Goal: Communication & Community: Participate in discussion

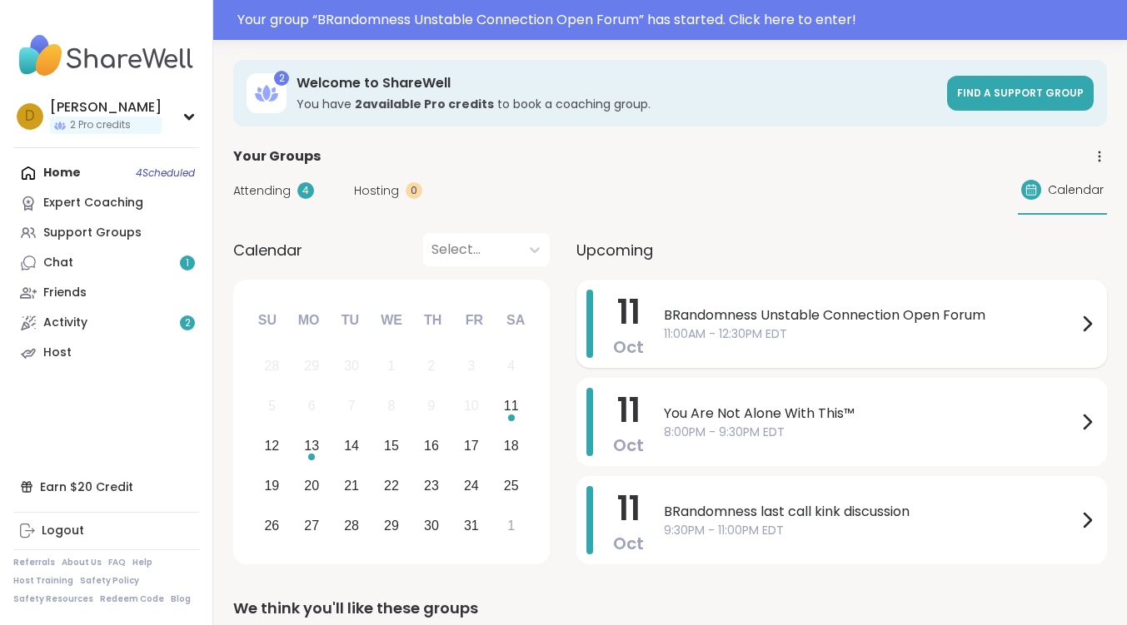
click at [727, 307] on span "BRandomness Unstable Connection Open Forum" at bounding box center [870, 316] width 413 height 20
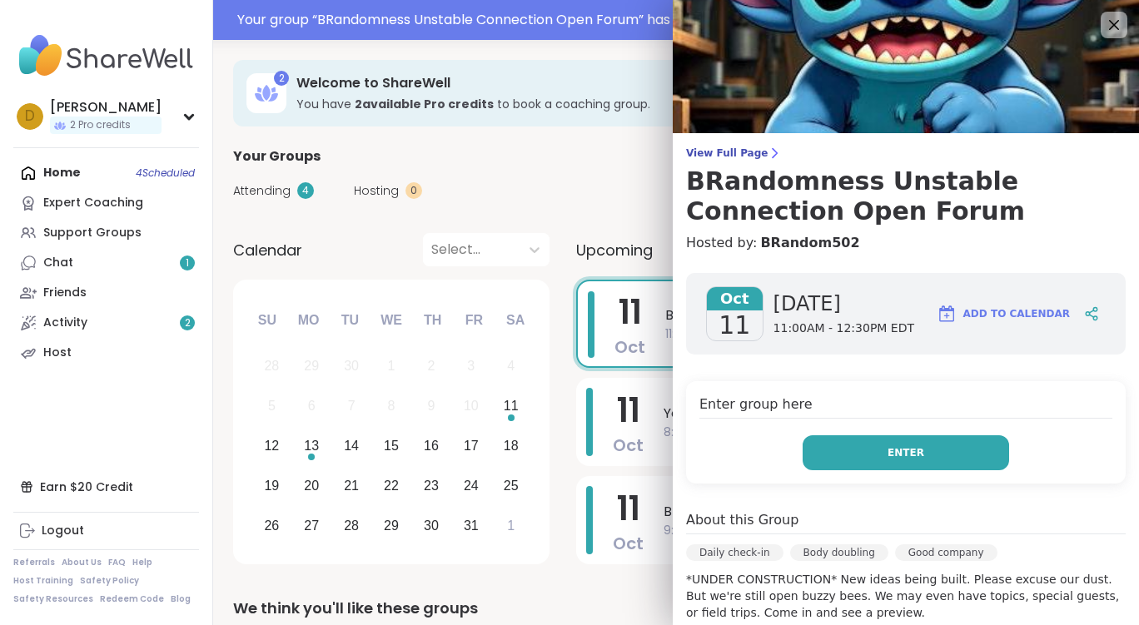
click at [923, 449] on button "Enter" at bounding box center [906, 453] width 207 height 35
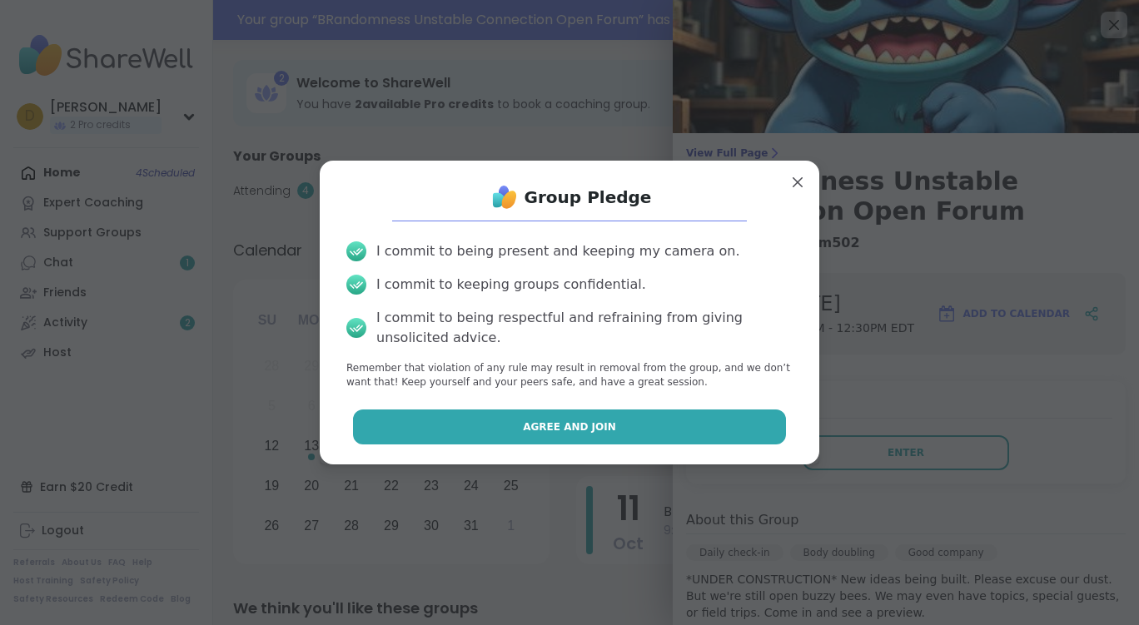
click at [568, 423] on span "Agree and Join" at bounding box center [569, 427] width 93 height 15
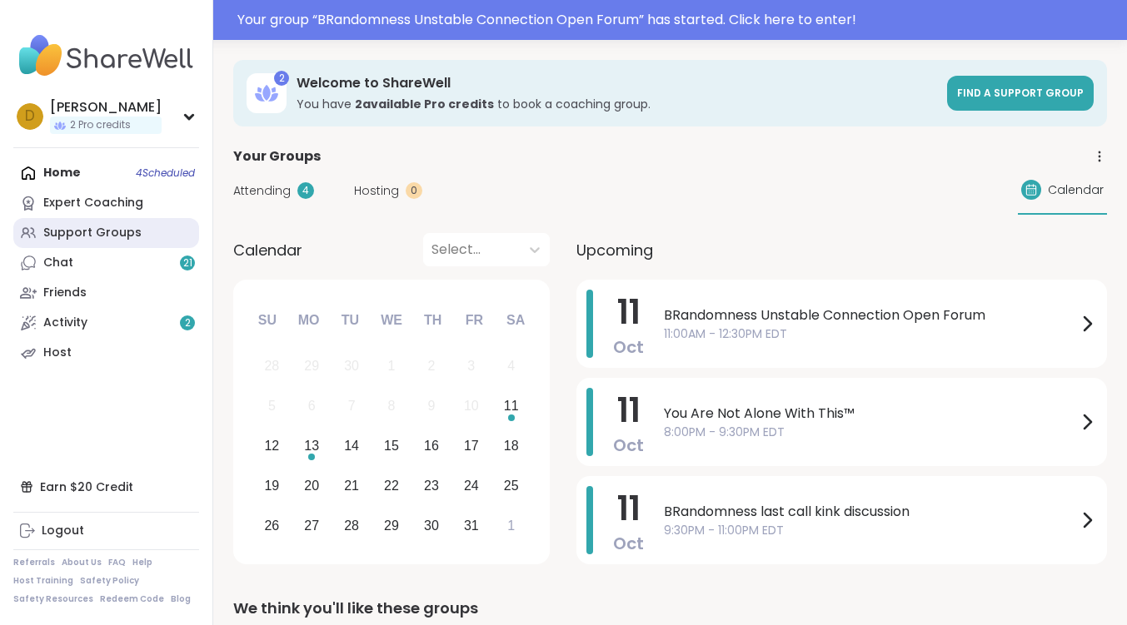
click at [78, 232] on div "Support Groups" at bounding box center [92, 233] width 98 height 17
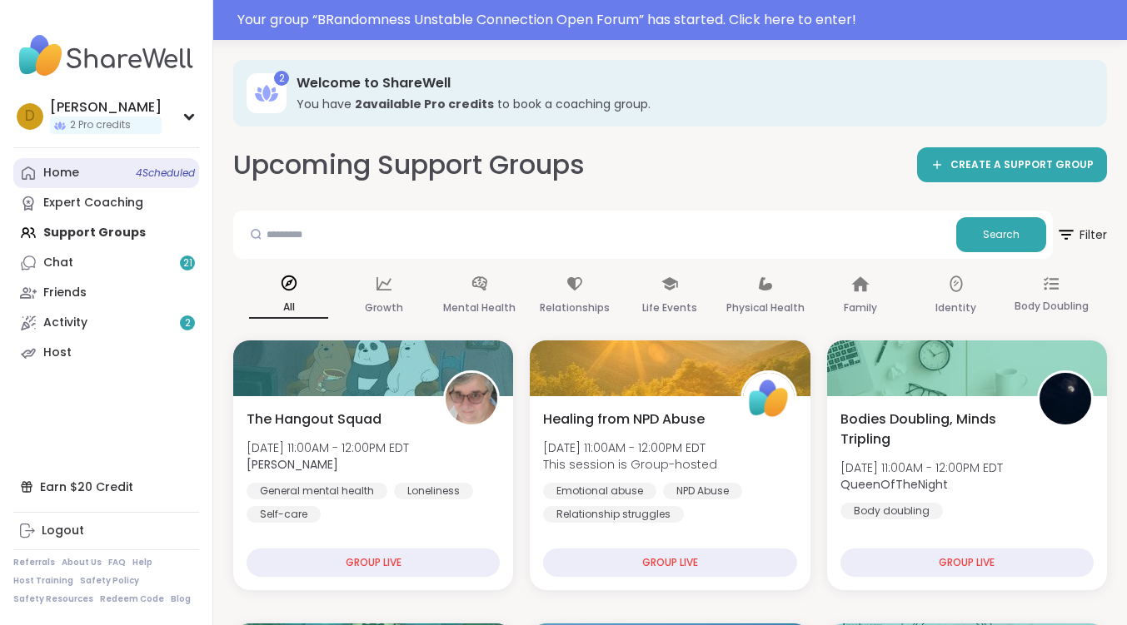
click at [82, 175] on link "Home 4 Scheduled" at bounding box center [106, 173] width 186 height 30
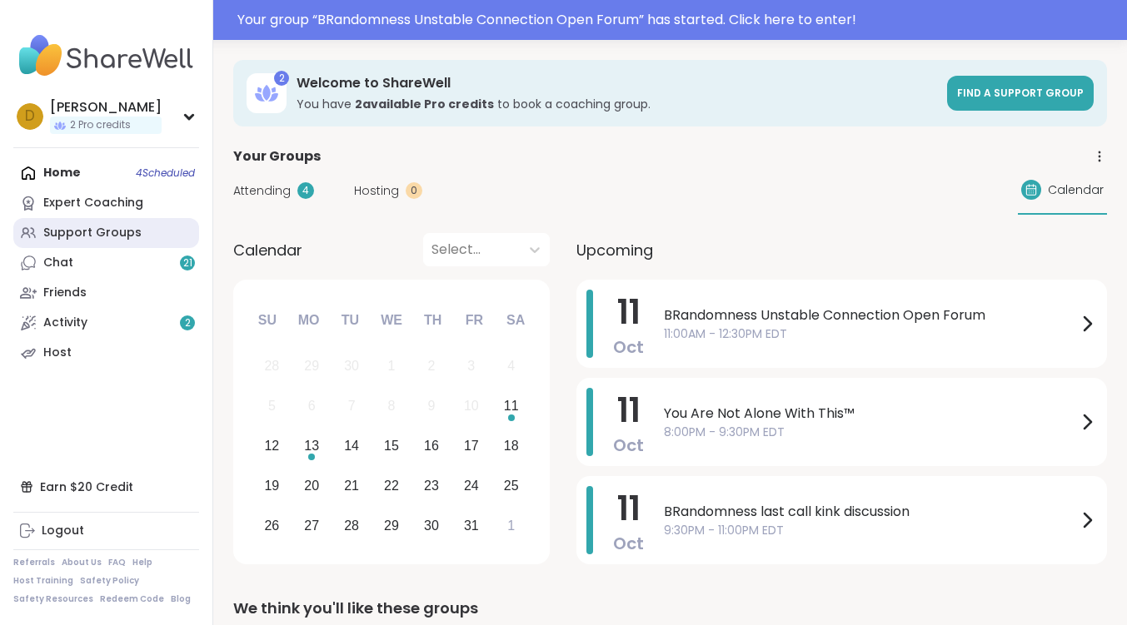
click at [87, 239] on div "Support Groups" at bounding box center [92, 233] width 98 height 17
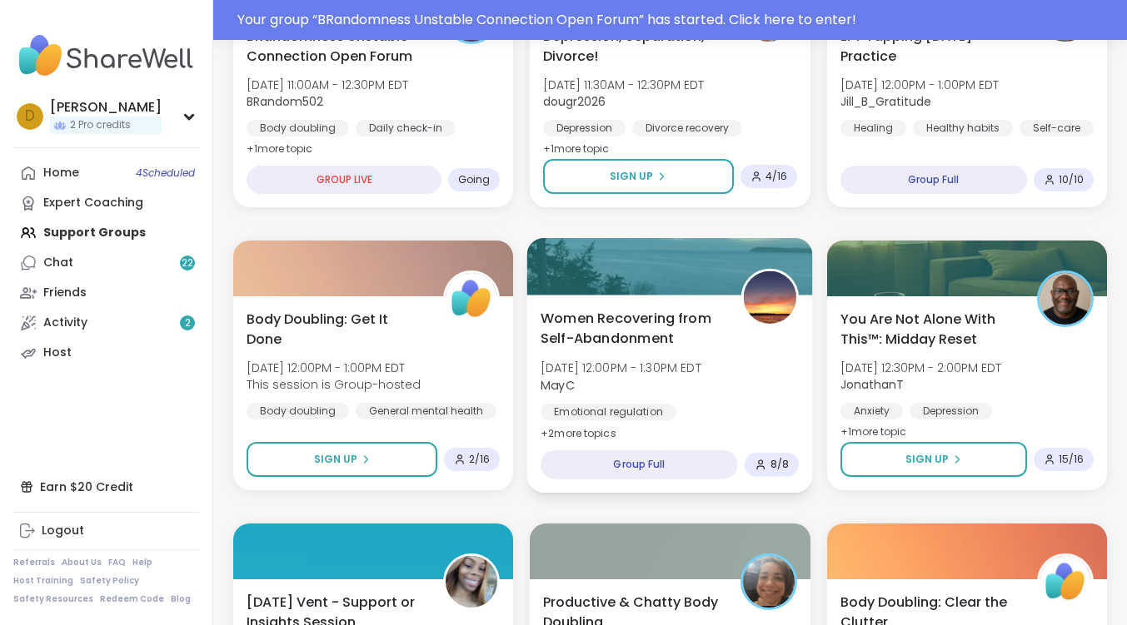
scroll to position [750, 0]
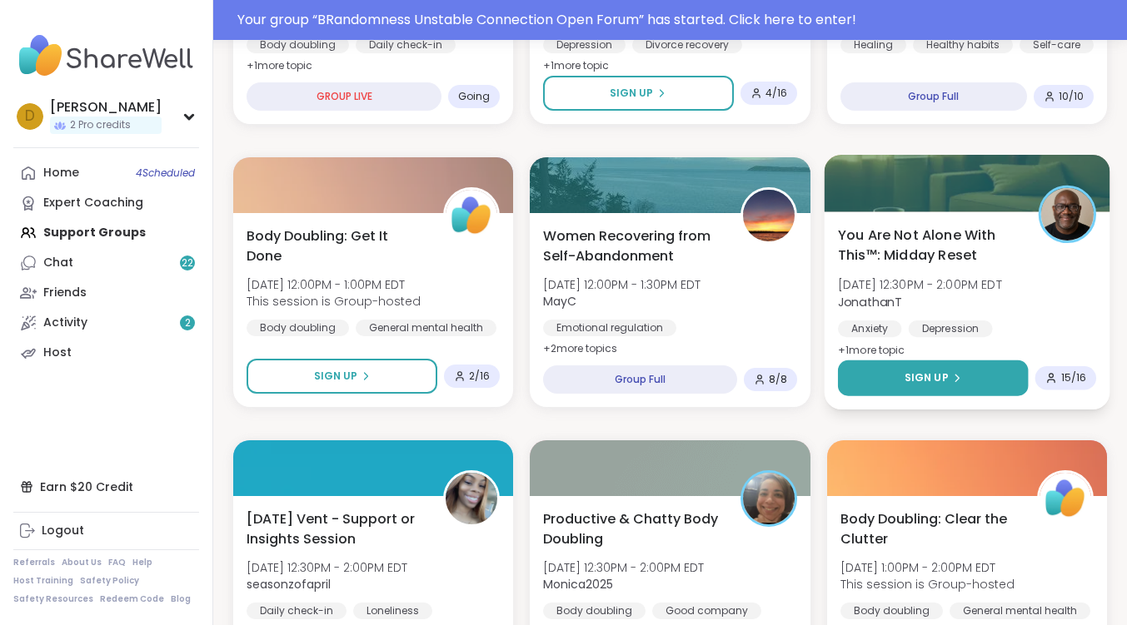
click at [974, 372] on button "Sign Up" at bounding box center [933, 379] width 191 height 36
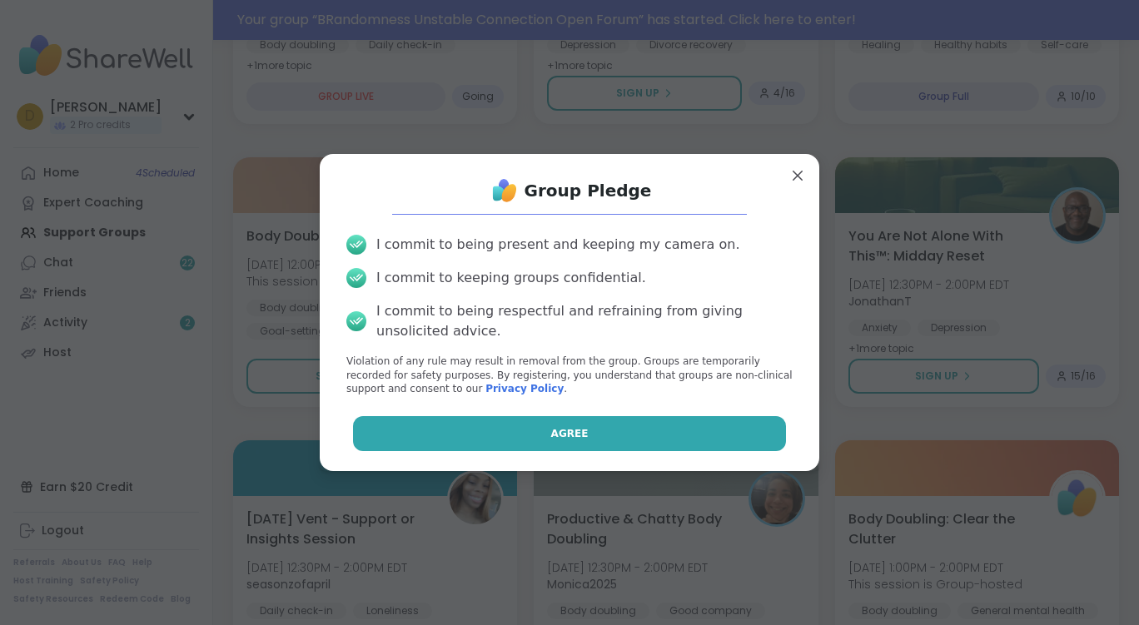
click at [522, 438] on button "Agree" at bounding box center [570, 433] width 434 height 35
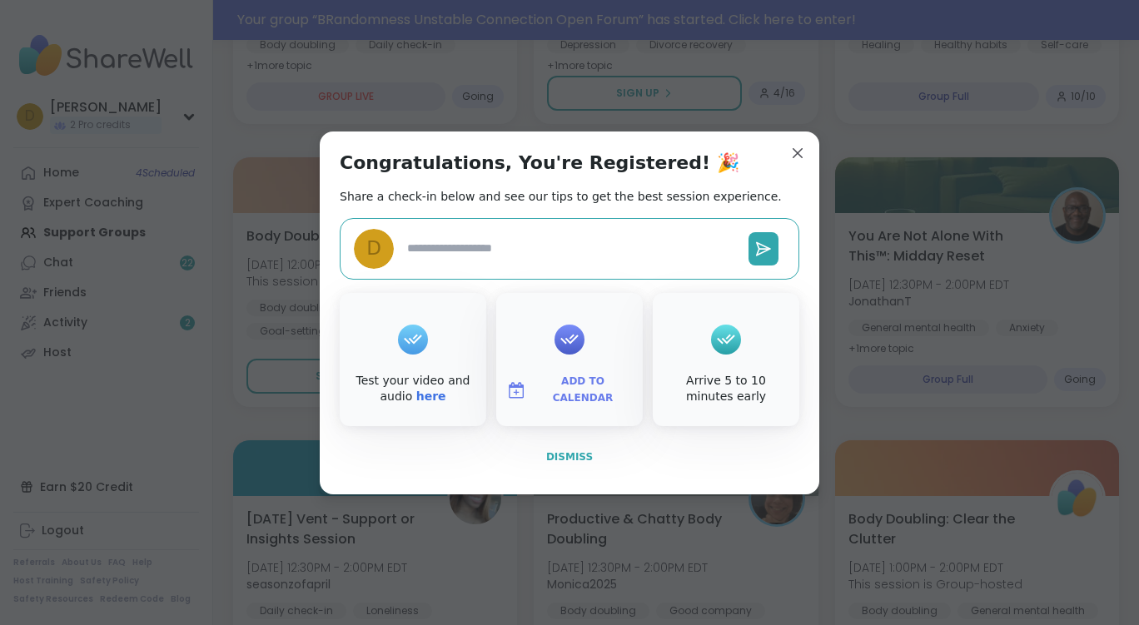
type textarea "*"
click at [573, 456] on span "Dismiss" at bounding box center [569, 457] width 47 height 12
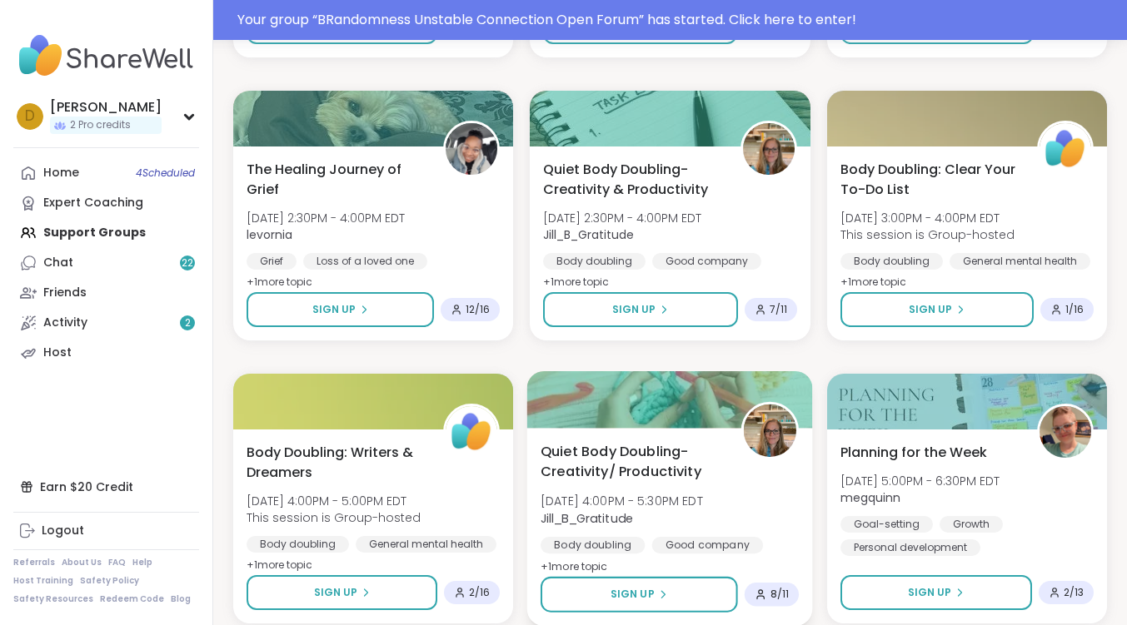
scroll to position [1832, 0]
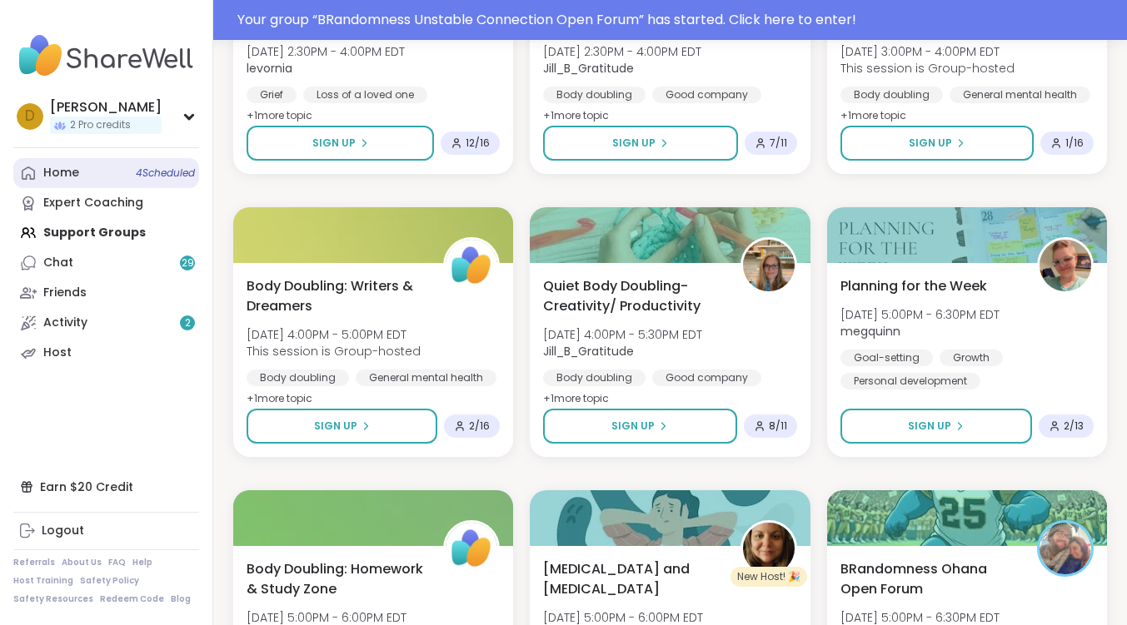
click at [85, 177] on link "Home 4 Scheduled" at bounding box center [106, 173] width 186 height 30
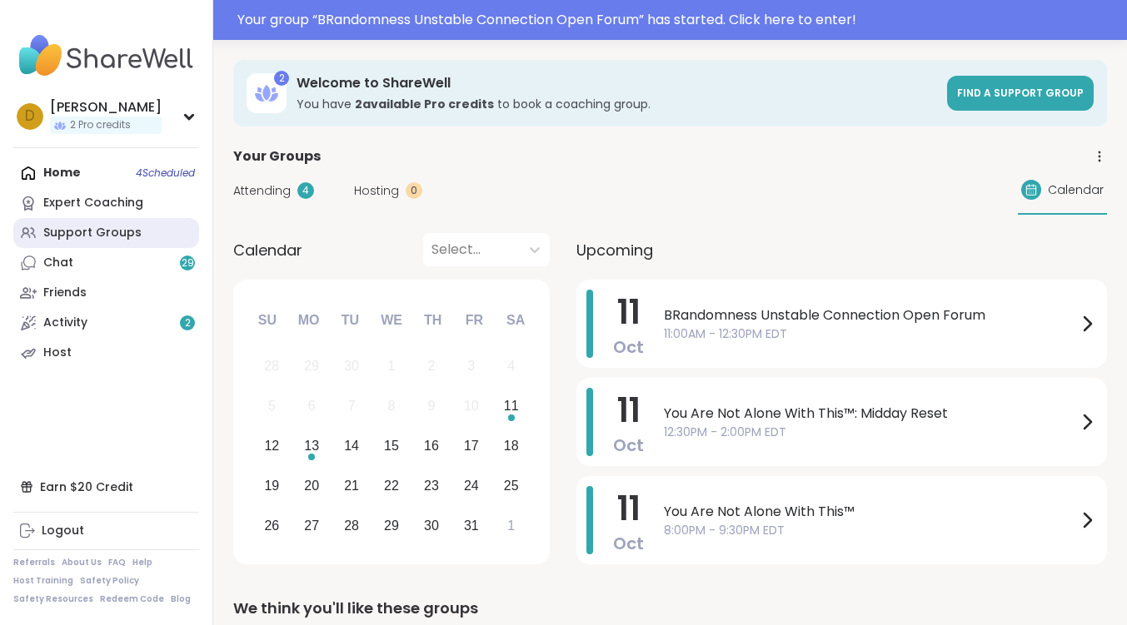
click at [97, 242] on link "Support Groups" at bounding box center [106, 233] width 186 height 30
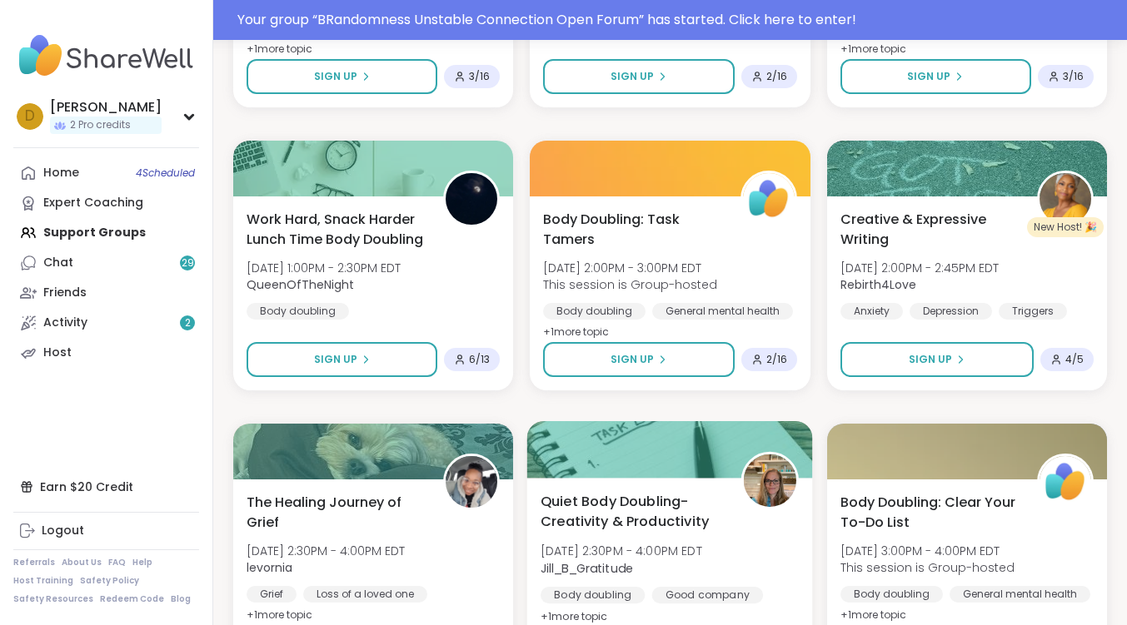
scroll to position [1416, 0]
